Goal: Complete application form

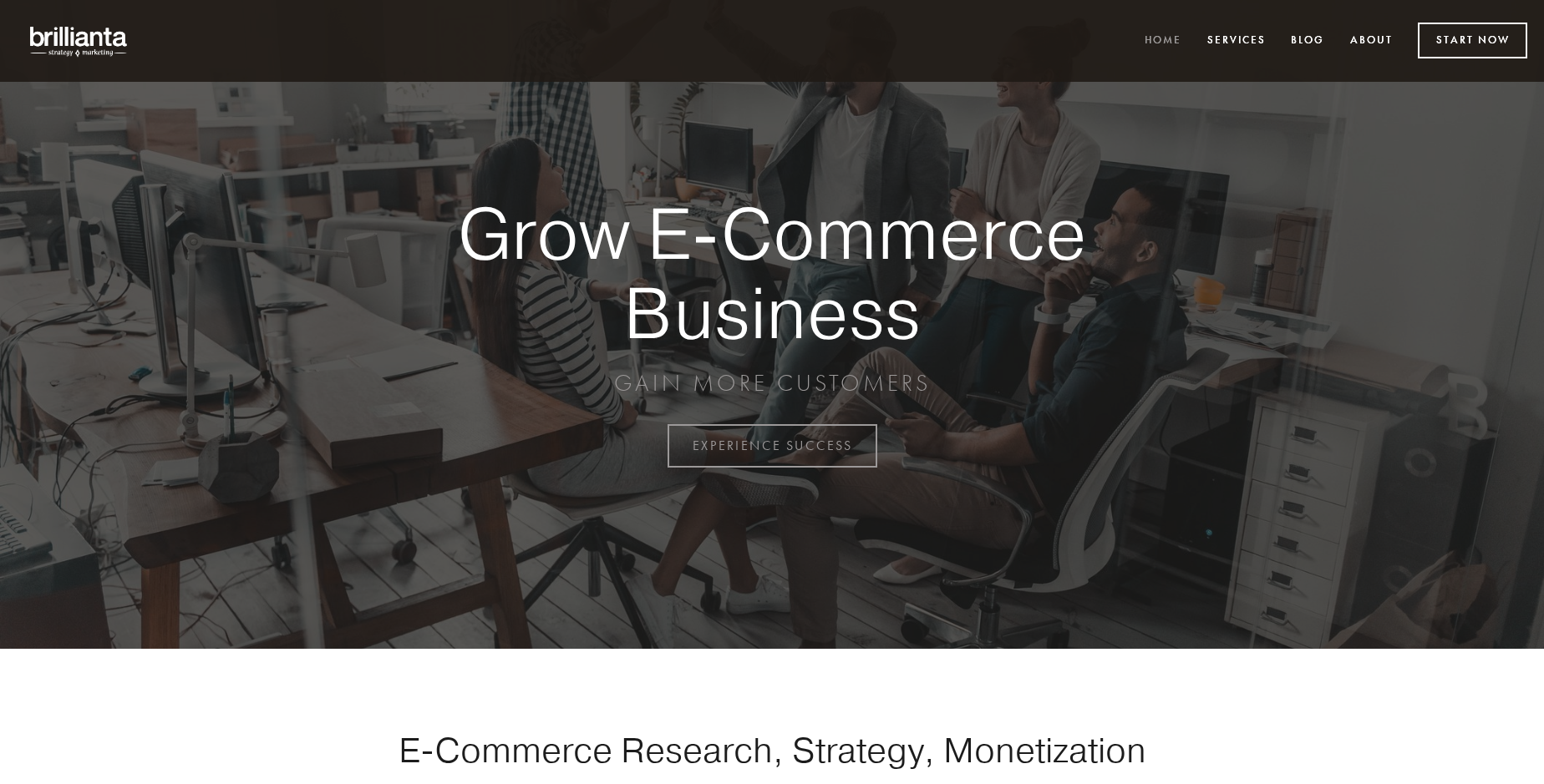
scroll to position [4378, 0]
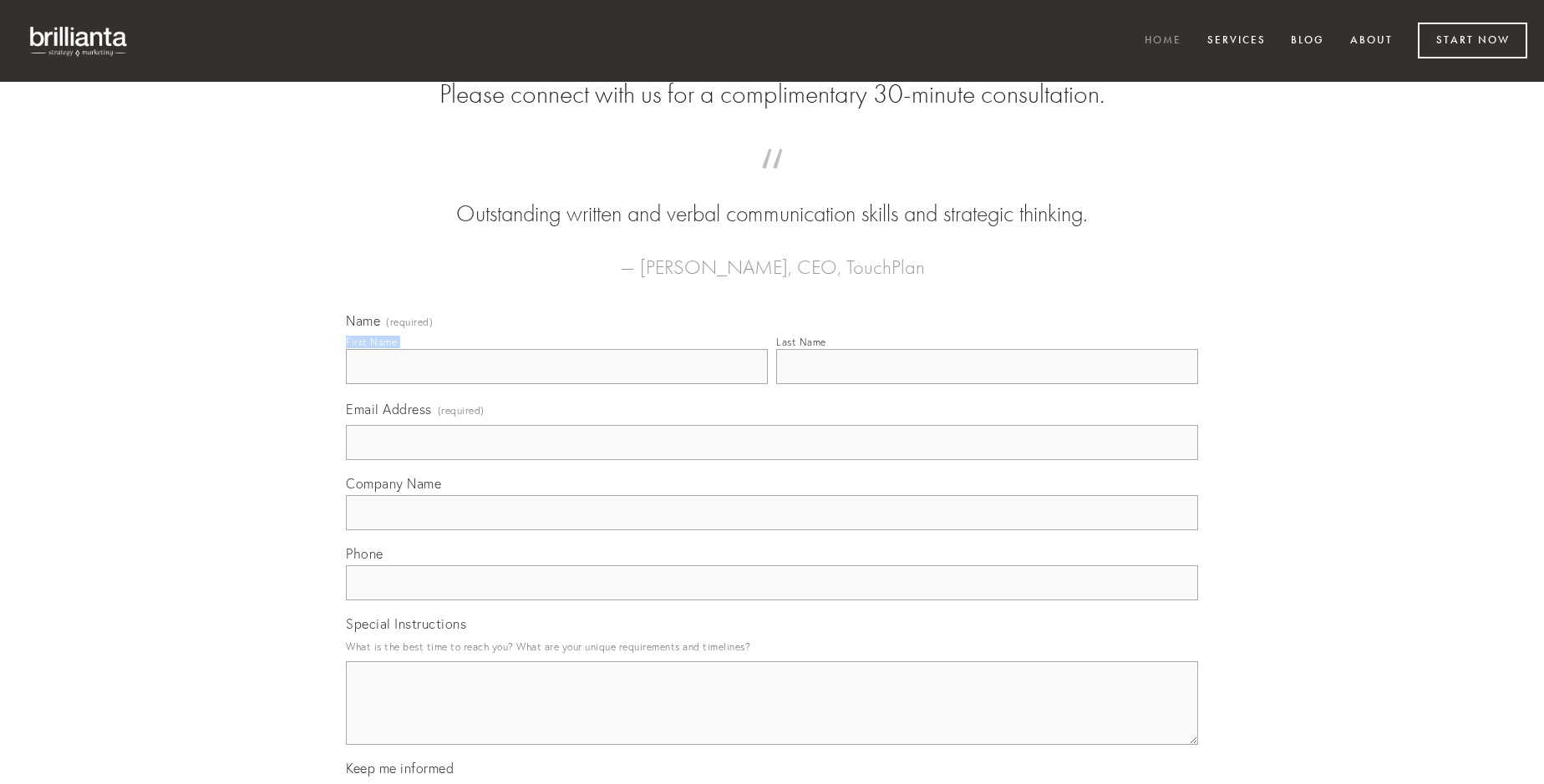
type input "[PERSON_NAME]"
click at [986, 385] on input "Last Name" at bounding box center [987, 367] width 422 height 35
type input "[PERSON_NAME]"
click at [772, 460] on input "Email Address (required)" at bounding box center [772, 443] width 852 height 35
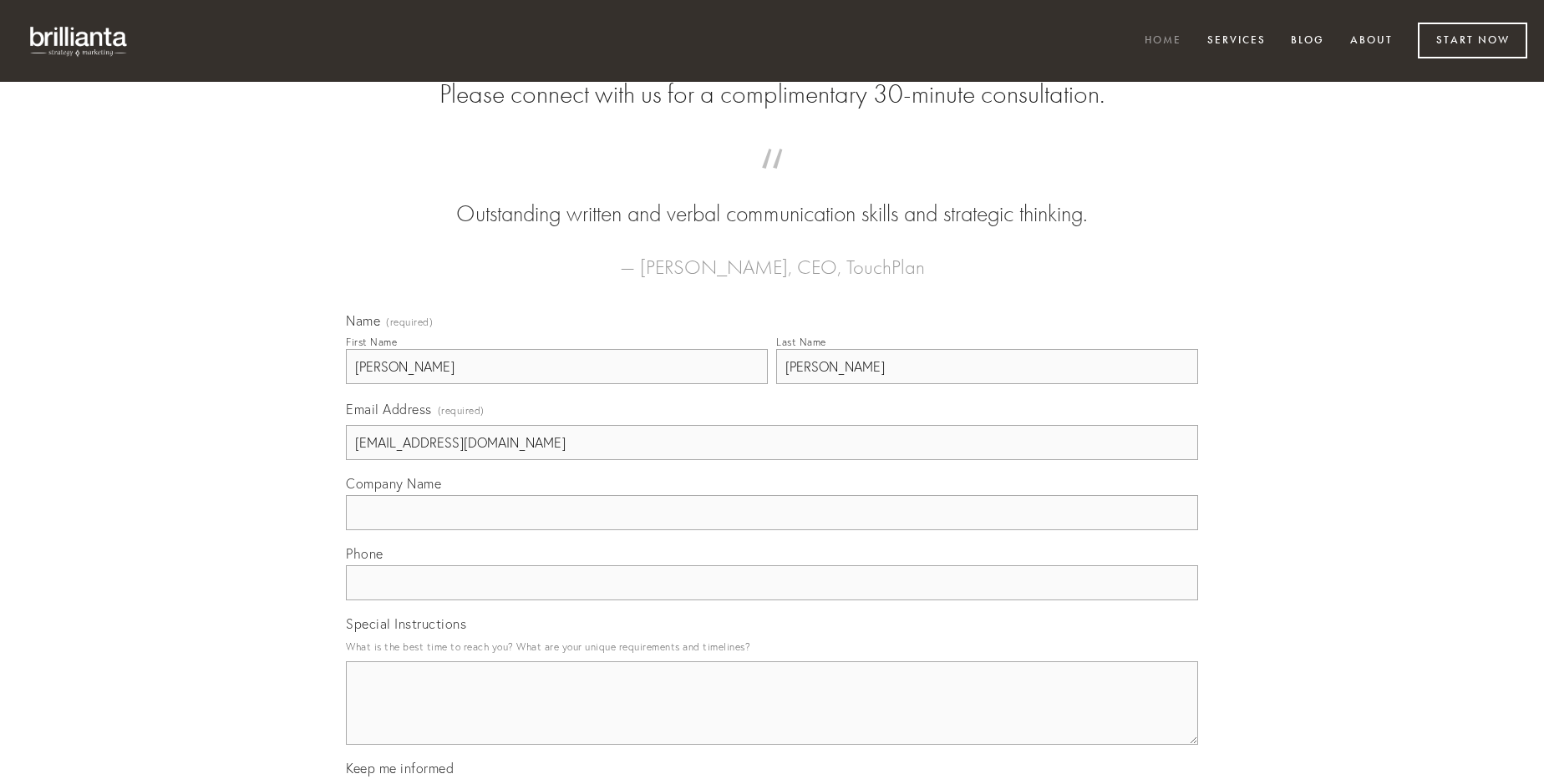
type input "[EMAIL_ADDRESS][DOMAIN_NAME]"
click at [772, 531] on input "Company Name" at bounding box center [772, 513] width 852 height 35
type input "atavus"
click at [772, 601] on input "text" at bounding box center [772, 583] width 852 height 35
click at [772, 718] on textarea "Special Instructions" at bounding box center [772, 703] width 852 height 83
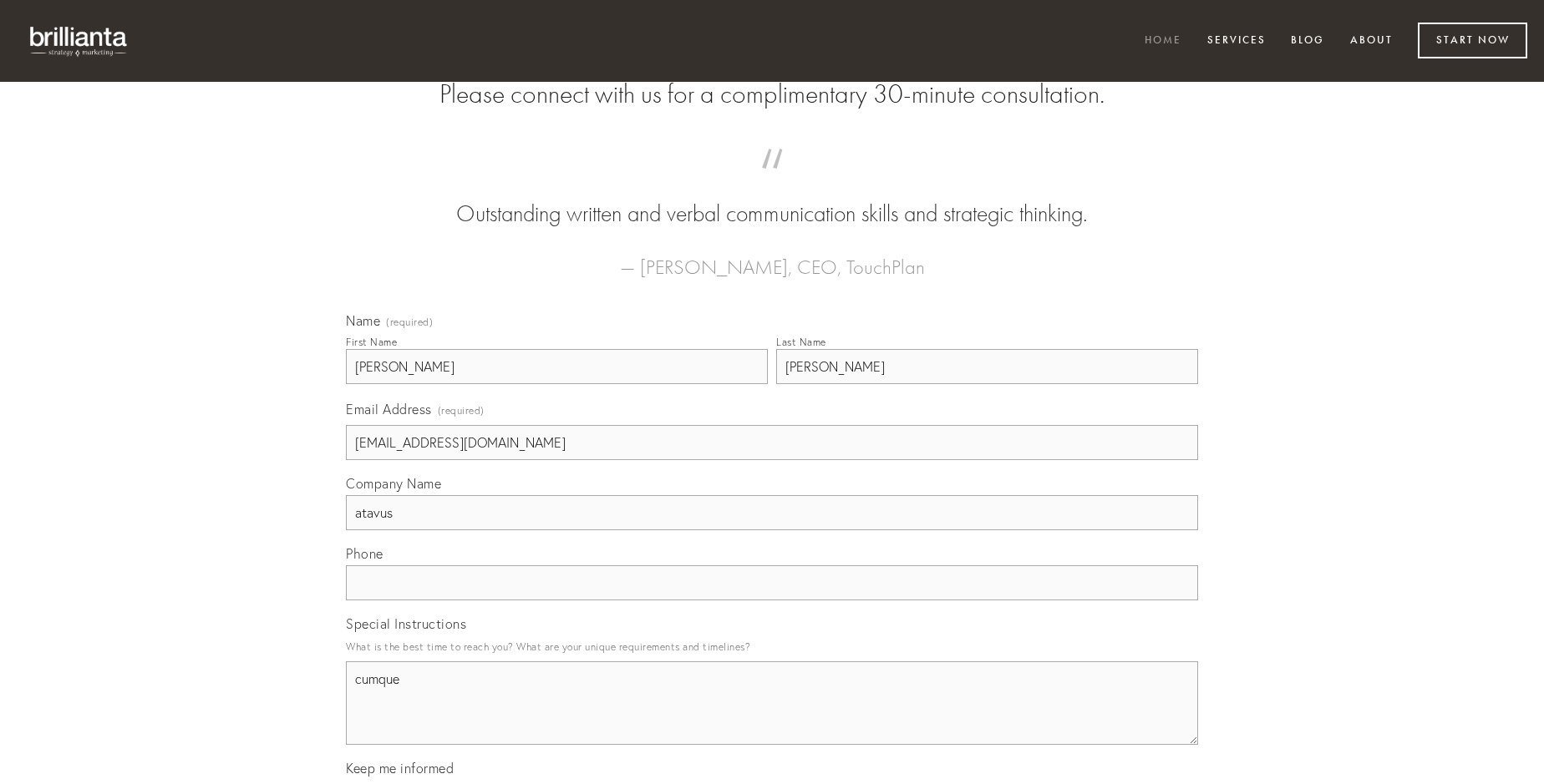
type textarea "cumque"
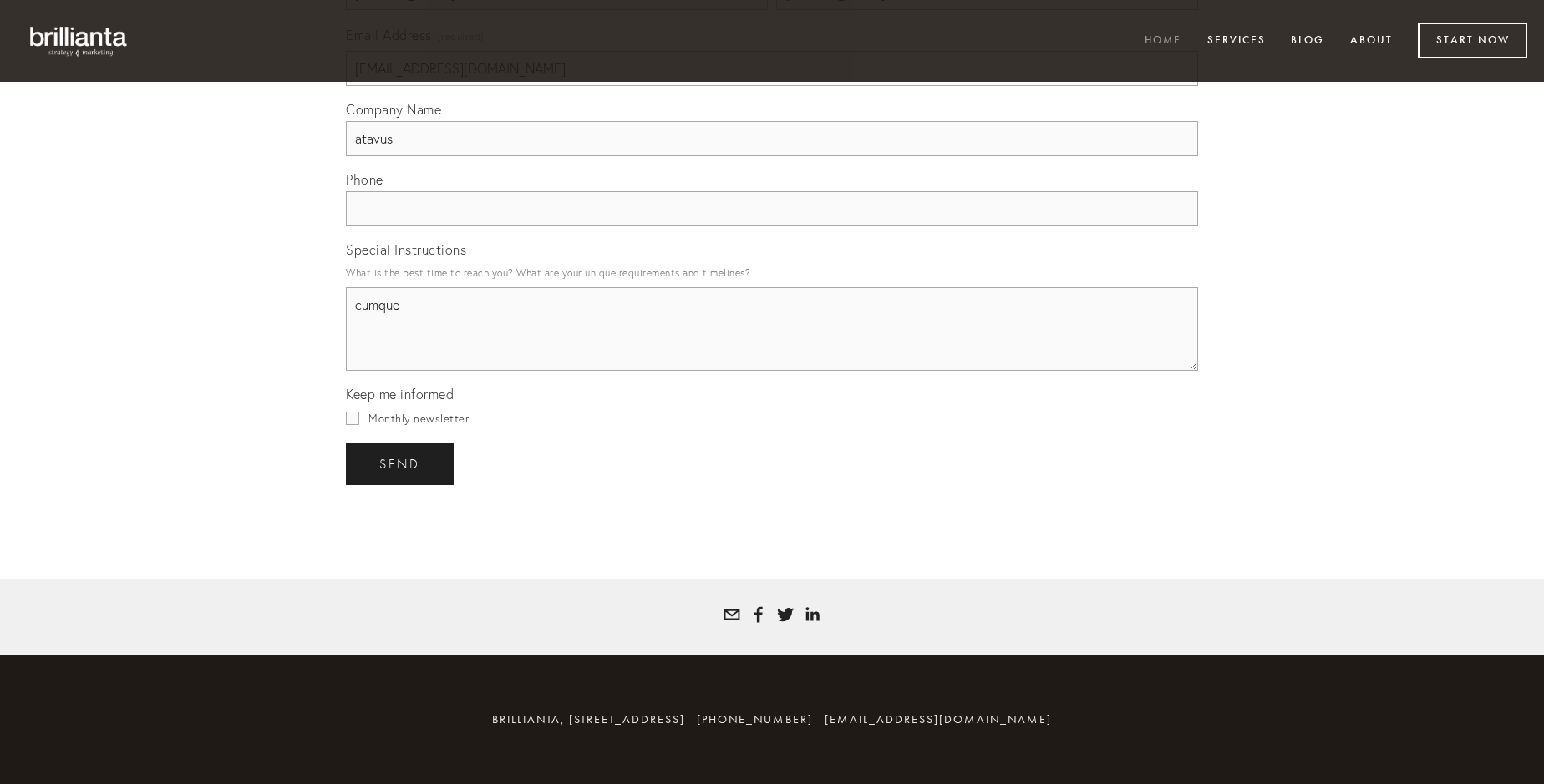
click at [401, 463] on span "send" at bounding box center [399, 464] width 41 height 15
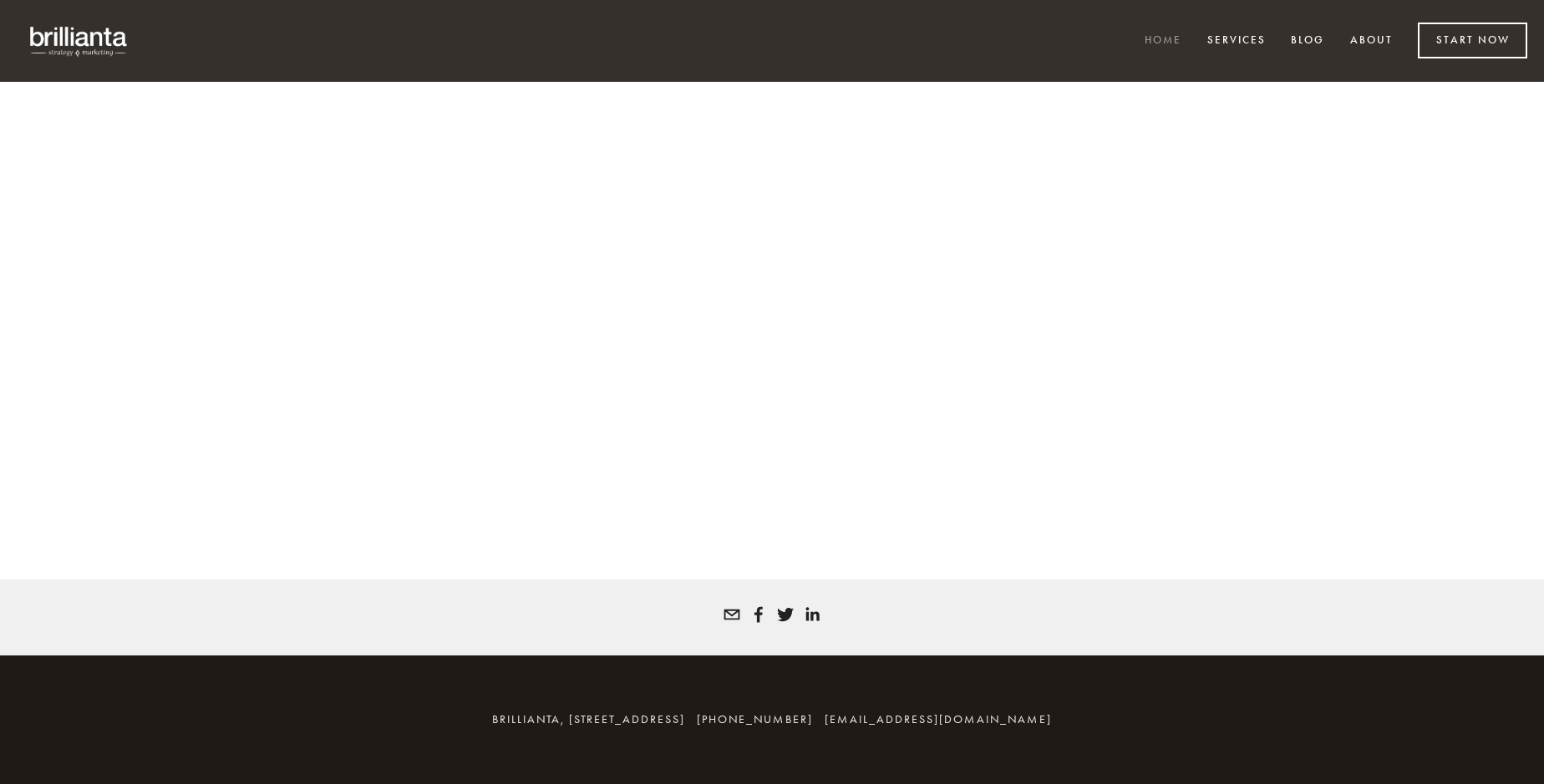
scroll to position [4356, 0]
